Goal: Transaction & Acquisition: Purchase product/service

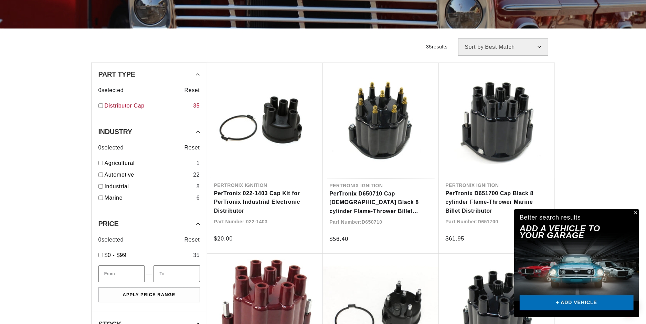
click at [100, 106] on input "checkbox" at bounding box center [100, 106] width 4 height 4
checkbox input "true"
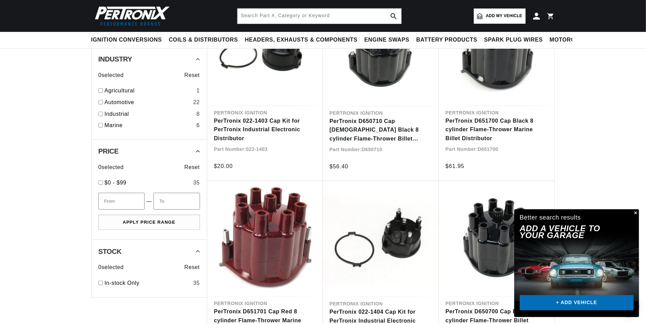
scroll to position [0, 208]
click at [101, 99] on div "Automotive 22" at bounding box center [148, 104] width 101 height 12
checkbox input "true"
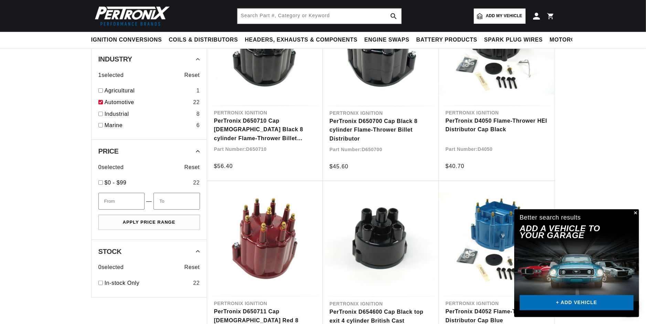
click at [507, 13] on span "Add my vehicle" at bounding box center [504, 16] width 36 height 7
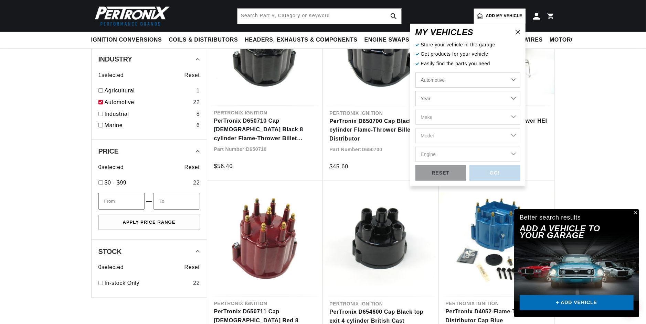
click at [415, 91] on select "Year 2026 2025 2024 2023 2022 2021 2020 2019 2018 2017 2016 2015 2014 2013 2012…" at bounding box center [467, 98] width 105 height 15
select select "1965"
click option "1965" at bounding box center [0, 0] width 0 height 0
select select "1965"
click at [415, 110] on select "Make Alfa Romeo American Motors Aston Martin Austin Austin Healey Avanti Bentle…" at bounding box center [467, 117] width 105 height 15
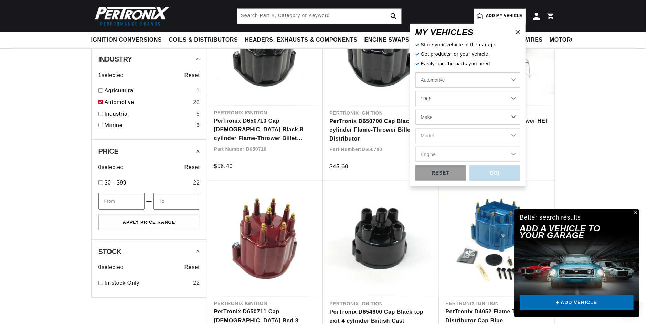
select select "MG"
click option "MG" at bounding box center [0, 0] width 0 height 0
select select "MG"
click at [415, 128] on select "Model MGB Midget" at bounding box center [467, 135] width 105 height 15
select select "MGB"
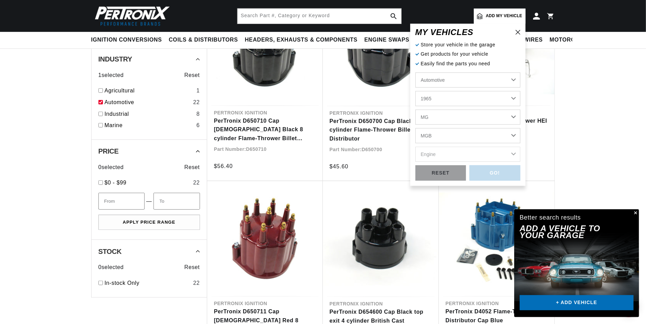
click option "MGB" at bounding box center [0, 0] width 0 height 0
select select "MGB"
click at [415, 147] on select "Engine 1.8L" at bounding box center [467, 154] width 105 height 15
select select "1.8L"
click option "1.8L" at bounding box center [0, 0] width 0 height 0
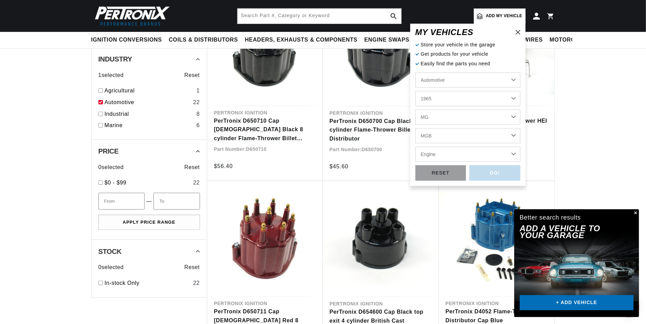
select select "1.8L"
click at [499, 173] on div "GO!" at bounding box center [494, 172] width 51 height 15
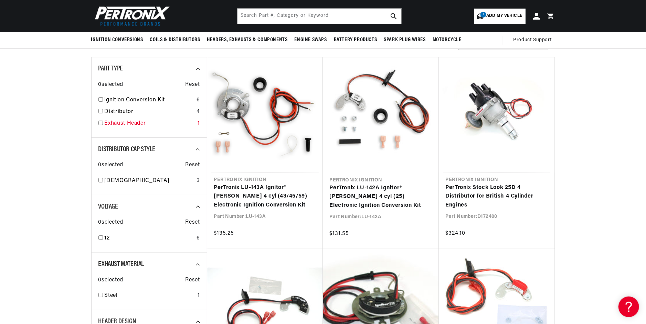
scroll to position [0, 208]
click at [102, 113] on input "checkbox" at bounding box center [100, 111] width 4 height 4
checkbox input "true"
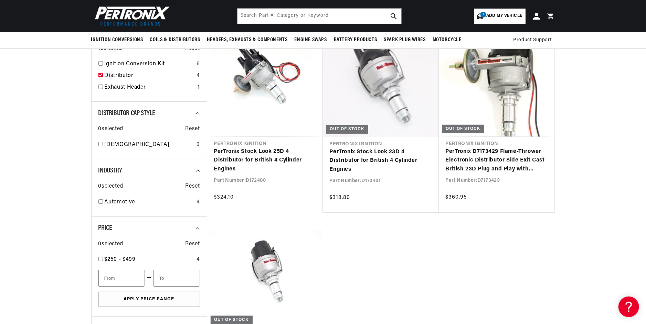
scroll to position [73, 0]
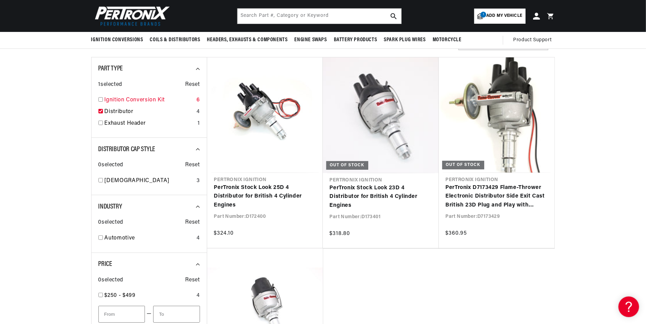
click at [102, 100] on input "checkbox" at bounding box center [100, 99] width 4 height 4
checkbox input "true"
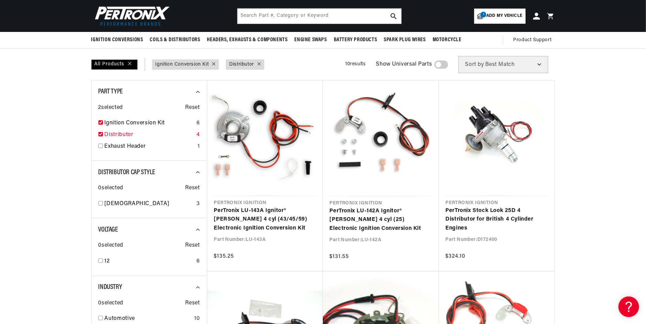
scroll to position [0, 0]
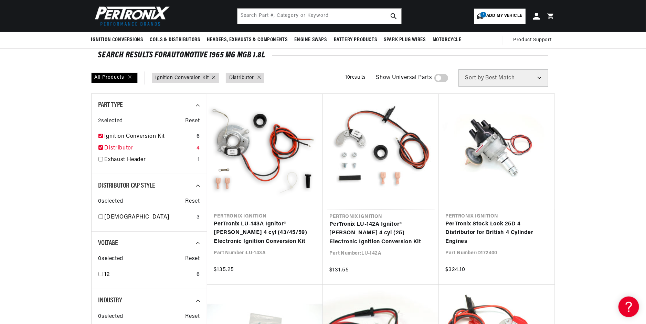
click at [100, 110] on div "2 selected Reset" at bounding box center [148, 118] width 101 height 16
click at [101, 148] on input "checkbox" at bounding box center [100, 147] width 4 height 4
checkbox input "false"
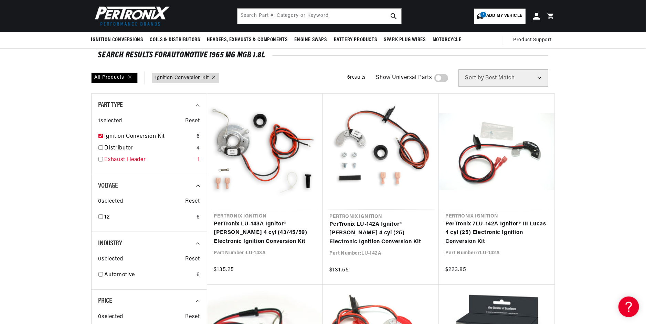
click at [102, 158] on input "checkbox" at bounding box center [100, 159] width 4 height 4
checkbox input "true"
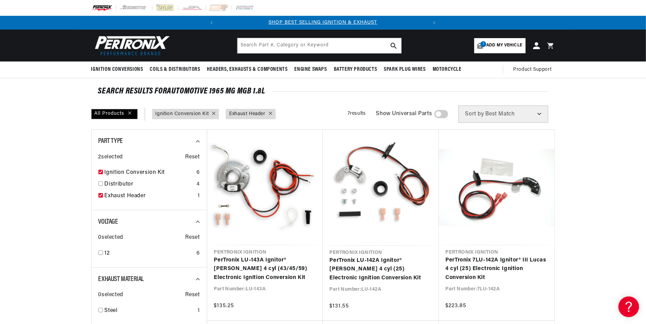
click at [438, 115] on div "Show Universal Parts" at bounding box center [412, 114] width 72 height 17
click at [448, 115] on span at bounding box center [441, 114] width 14 height 8
click at [440, 116] on input "checkbox" at bounding box center [437, 116] width 4 height 0
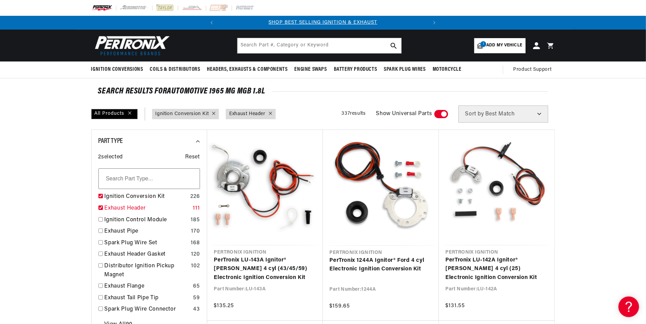
click at [102, 208] on input "checkbox" at bounding box center [100, 208] width 4 height 4
checkbox input "true"
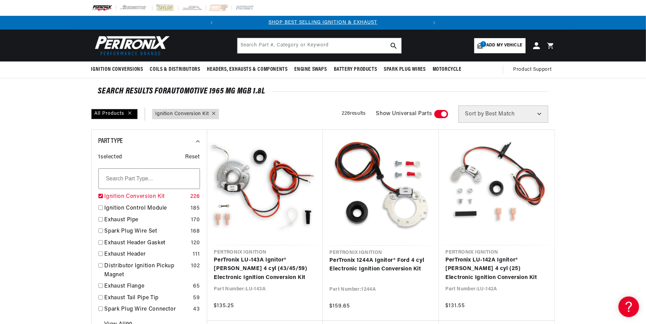
click at [100, 197] on input "checkbox" at bounding box center [100, 196] width 4 height 4
checkbox input "false"
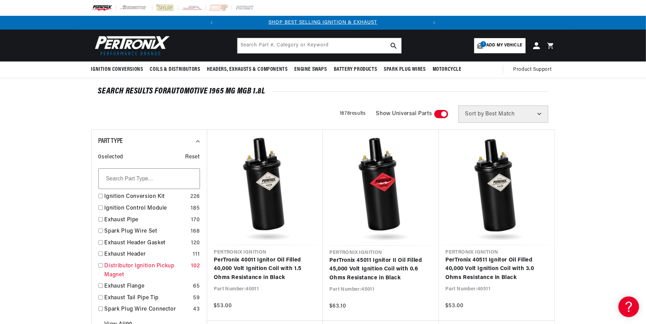
click at [101, 266] on input "checkbox" at bounding box center [100, 265] width 4 height 4
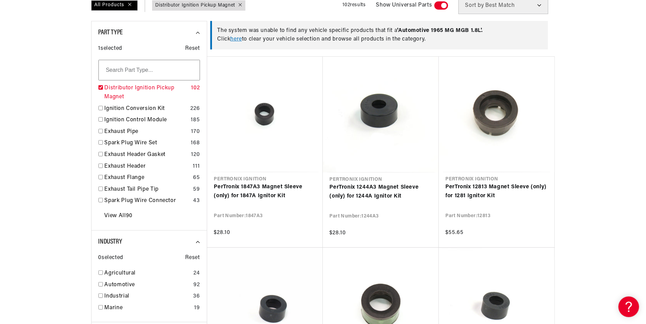
click at [101, 88] on input "checkbox" at bounding box center [100, 87] width 4 height 4
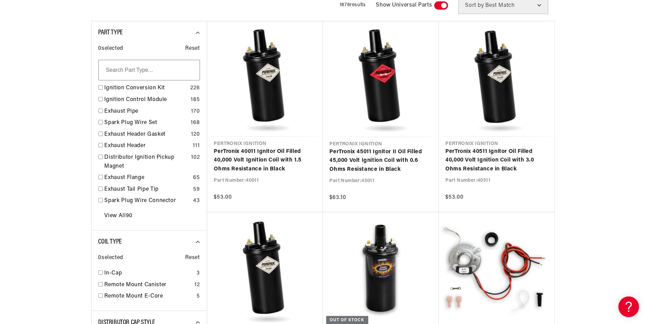
click at [116, 77] on input "text" at bounding box center [148, 70] width 101 height 21
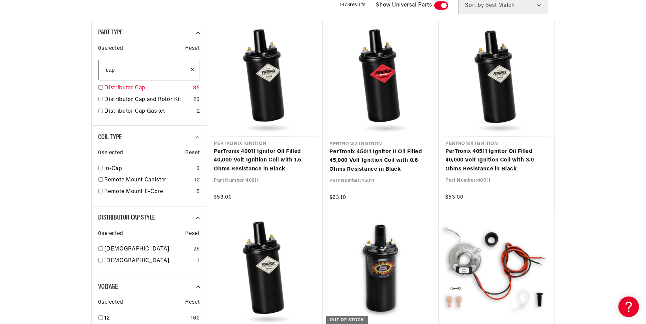
type input "cap"
click at [101, 87] on input "checkbox" at bounding box center [100, 87] width 4 height 4
checkbox input "true"
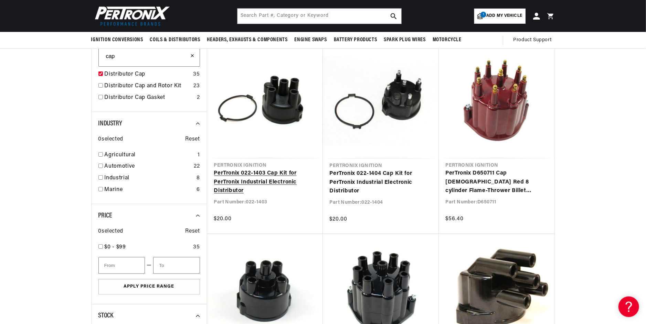
scroll to position [109, 0]
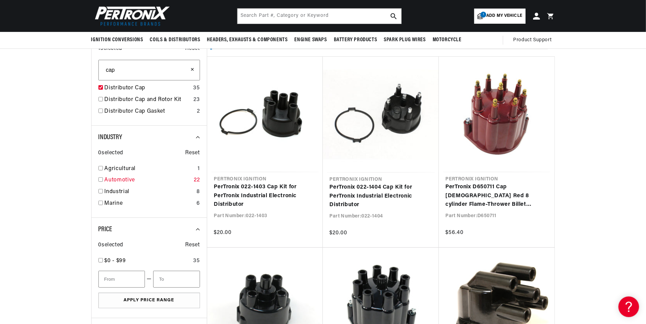
click at [100, 180] on input "checkbox" at bounding box center [100, 179] width 4 height 4
checkbox input "true"
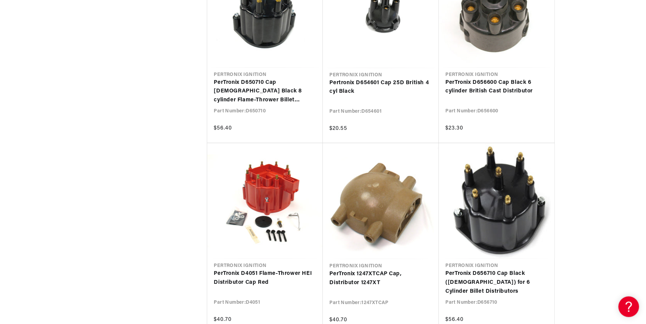
scroll to position [617, 0]
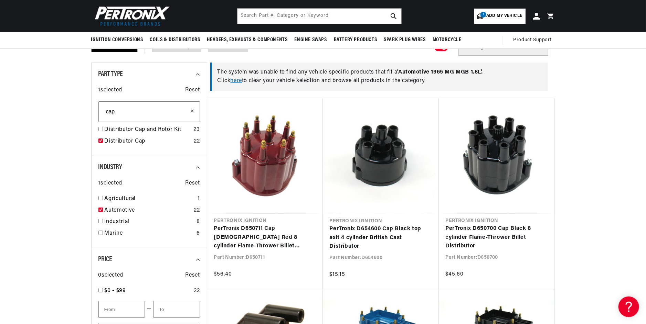
scroll to position [0, 208]
click at [365, 225] on link "PerTronix D654600 Cap Black top exit 4 cylinder British Cast Distributor" at bounding box center [381, 238] width 102 height 26
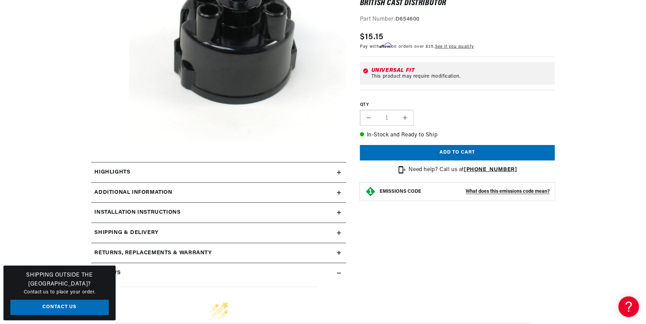
scroll to position [218, 0]
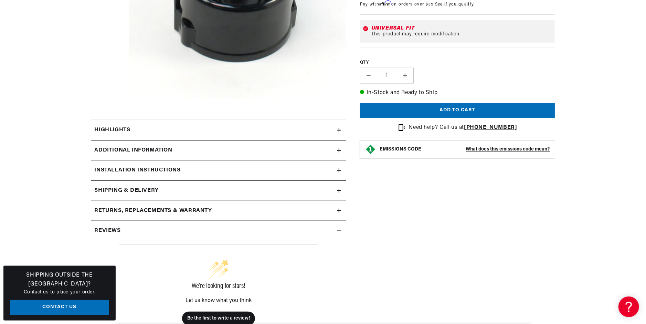
click at [341, 151] on icon at bounding box center [339, 151] width 4 height 0
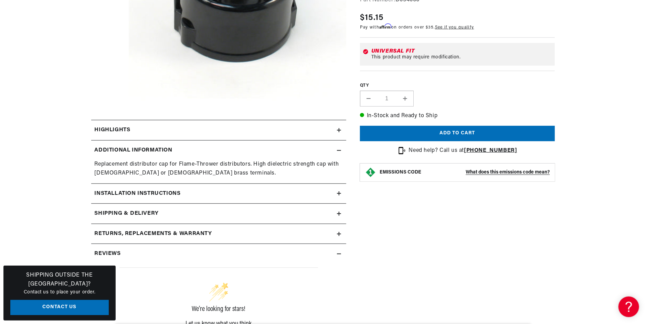
scroll to position [0, 208]
click at [336, 196] on div "Installation instructions" at bounding box center [214, 194] width 246 height 9
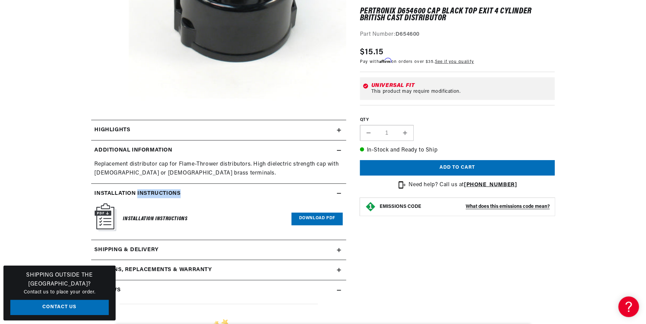
click at [336, 196] on div "Installation instructions" at bounding box center [214, 194] width 246 height 9
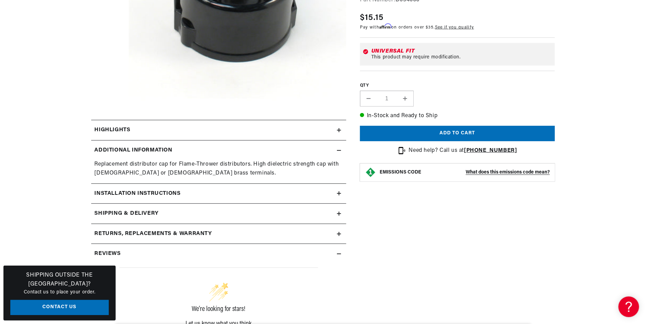
click at [336, 196] on div "Installation instructions" at bounding box center [214, 194] width 246 height 9
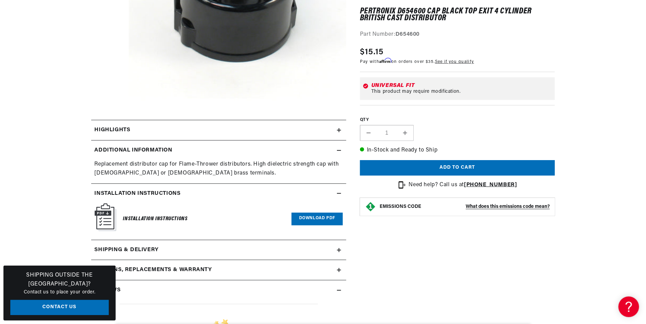
click at [338, 248] on icon at bounding box center [339, 250] width 4 height 4
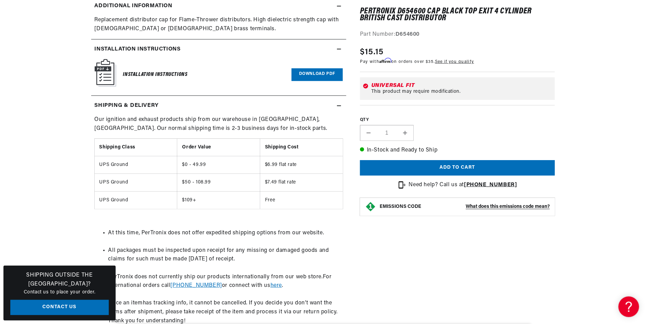
scroll to position [363, 0]
